Goal: Information Seeking & Learning: Learn about a topic

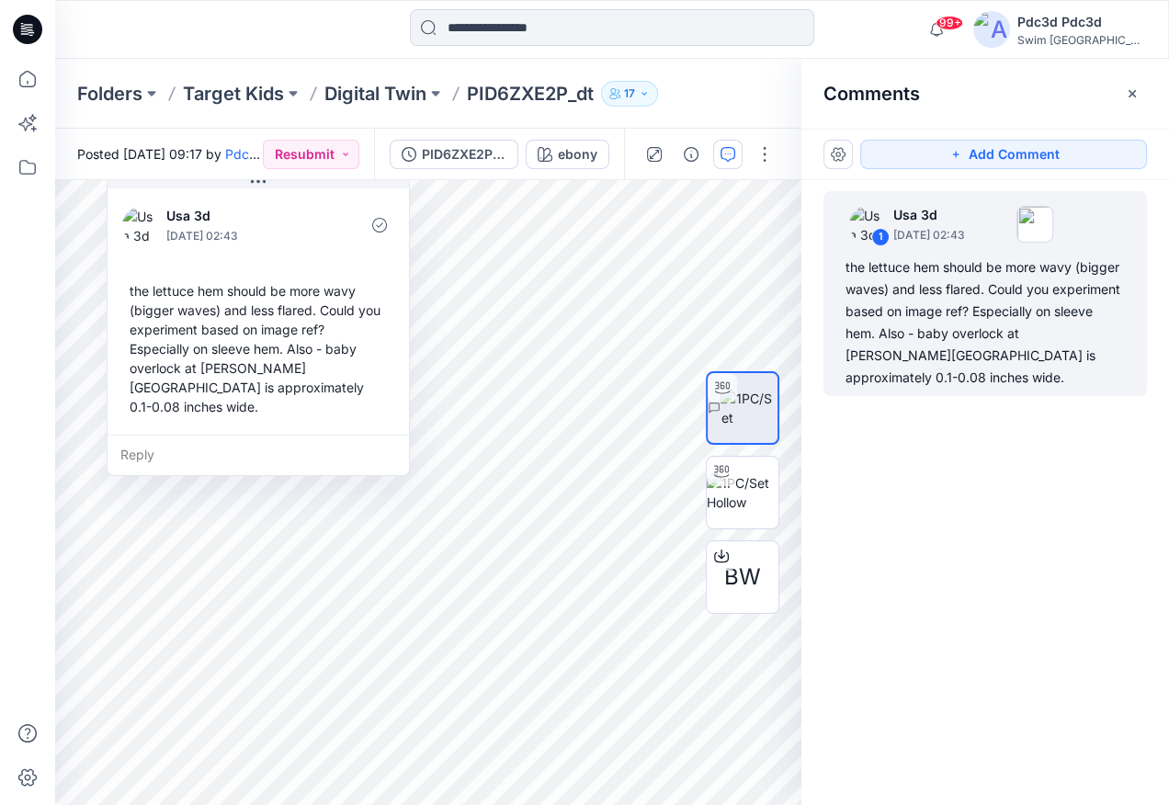
click at [974, 468] on div "1 Usa 3d September 18, 2025 02:43 the lettuce hem should be more wavy (bigger w…" at bounding box center [984, 458] width 367 height 557
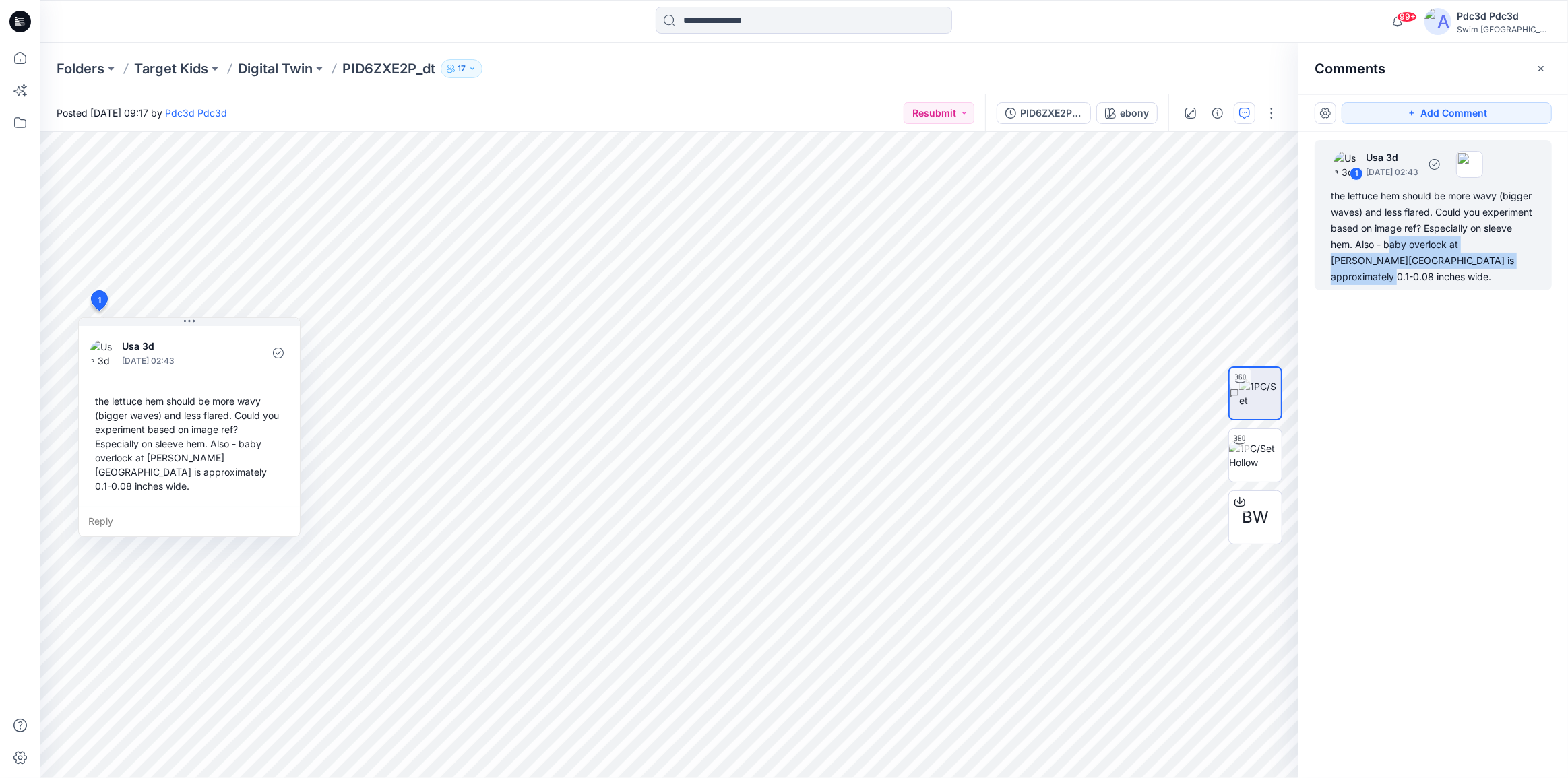
drag, startPoint x: 1390, startPoint y: 243, endPoint x: 1484, endPoint y: 261, distance: 95.7
click at [1484, 261] on div "the lettuce hem should be more wavy (bigger waves) and less flared. Could you e…" at bounding box center [1432, 236] width 205 height 97
click at [1423, 261] on div "the lettuce hem should be more wavy (bigger waves) and less flared. Could you e…" at bounding box center [1432, 236] width 205 height 97
drag, startPoint x: 1397, startPoint y: 261, endPoint x: 1432, endPoint y: 265, distance: 35.2
click at [1432, 265] on div "the lettuce hem should be more wavy (bigger waves) and less flared. Could you e…" at bounding box center [1432, 236] width 205 height 97
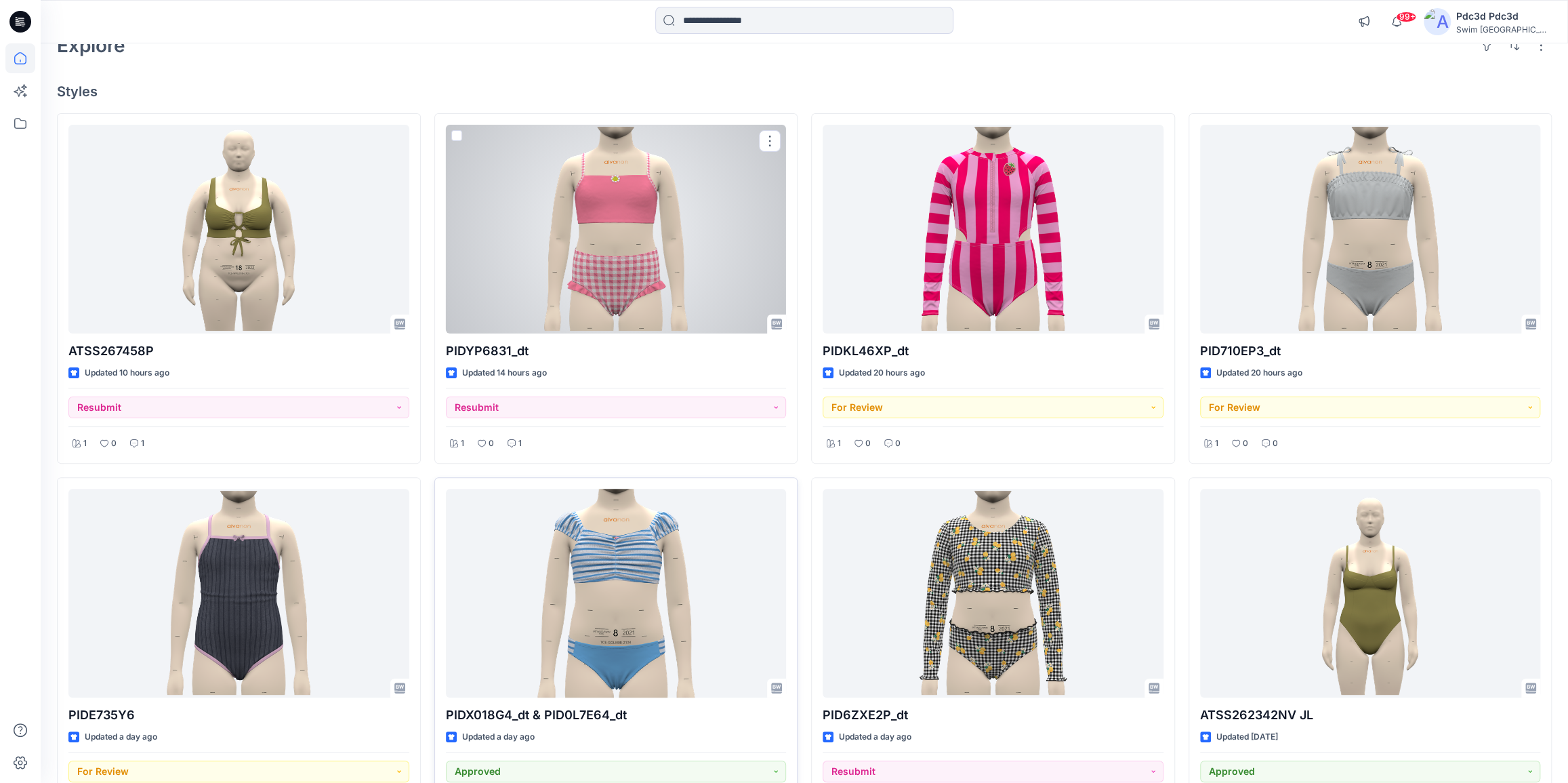
scroll to position [246, 0]
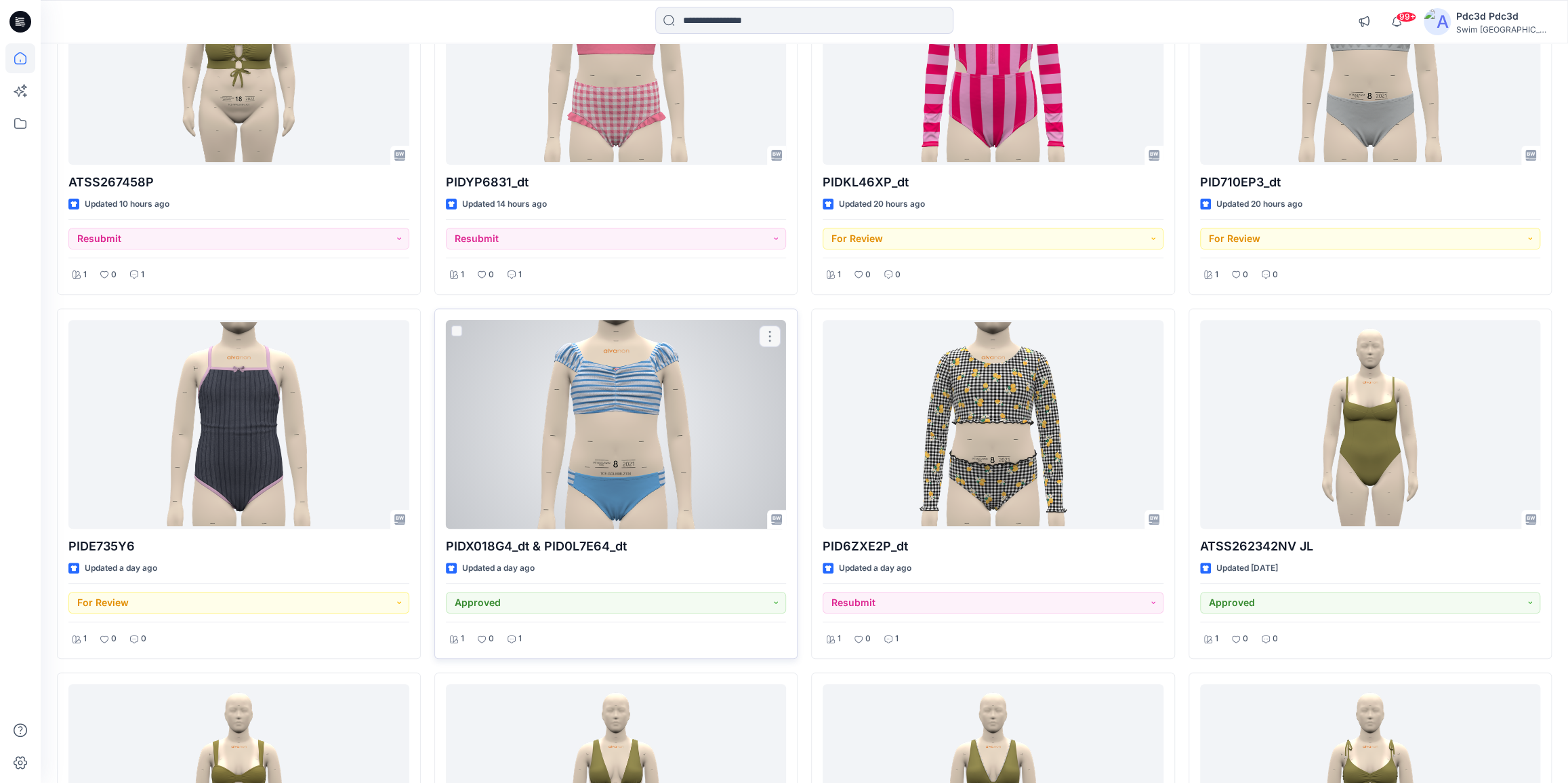
click at [690, 430] on div at bounding box center [617, 424] width 341 height 209
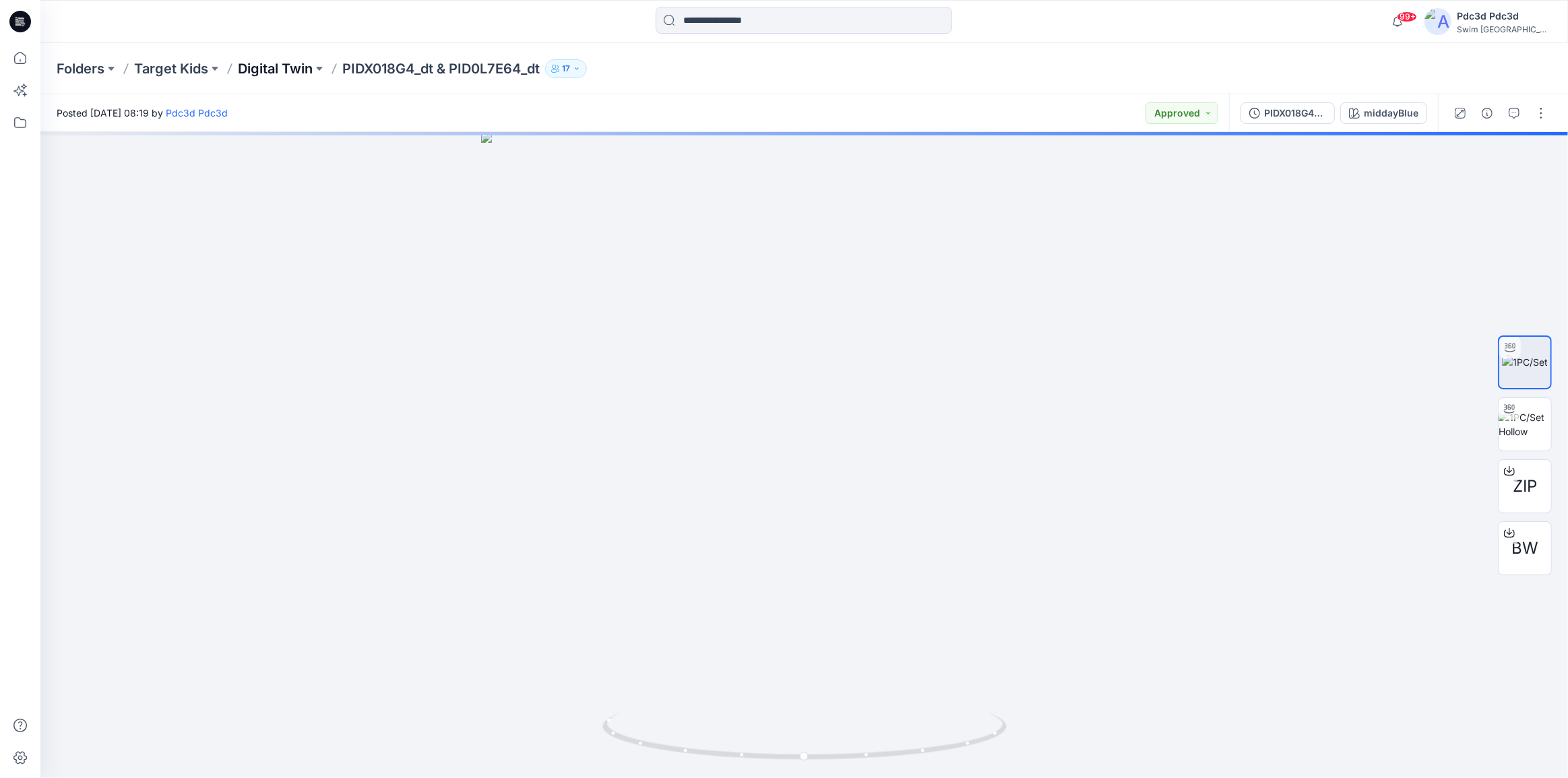
click at [267, 70] on p "Digital Twin" at bounding box center [275, 69] width 75 height 19
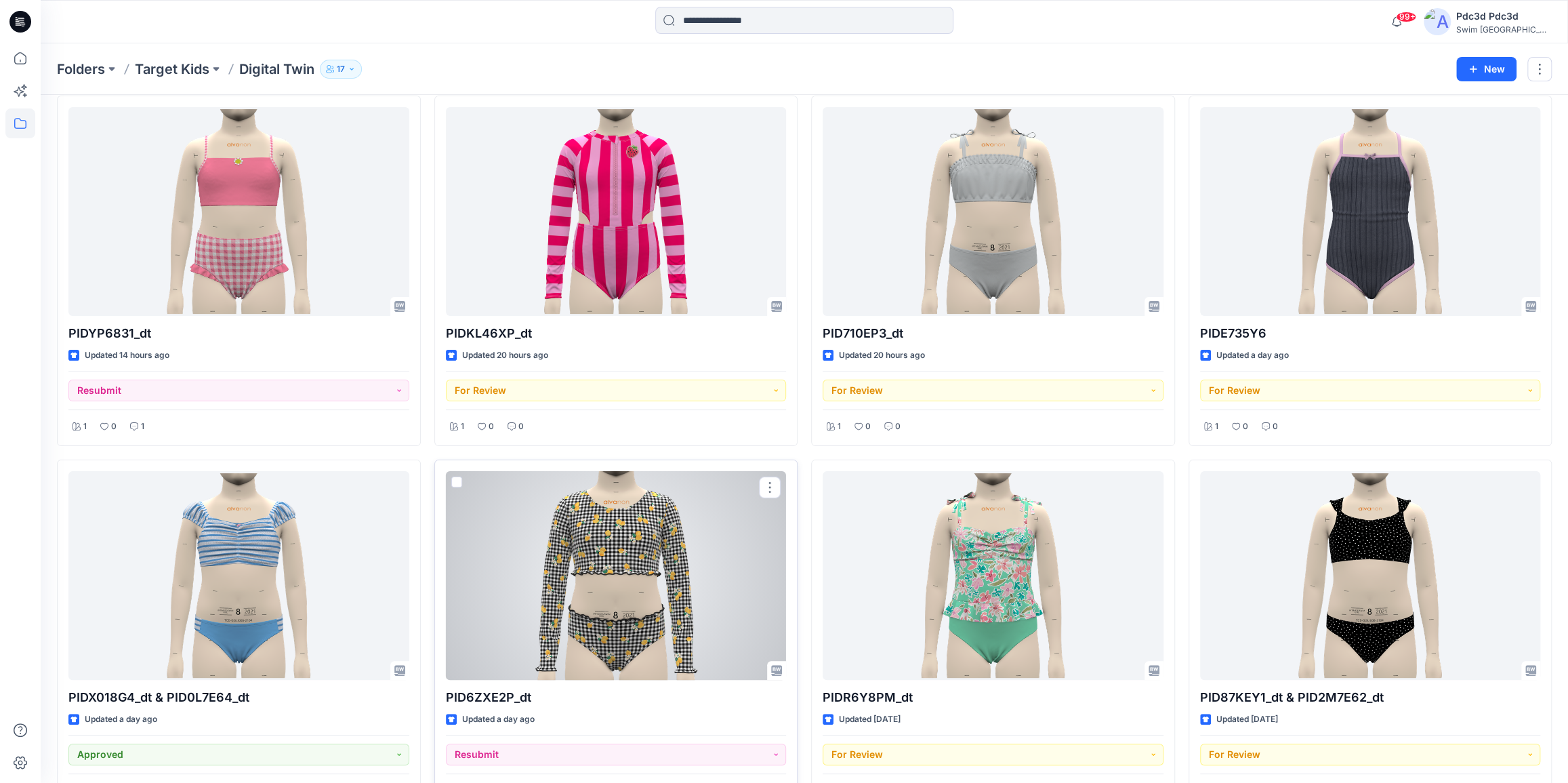
scroll to position [123, 0]
